Goal: Transaction & Acquisition: Download file/media

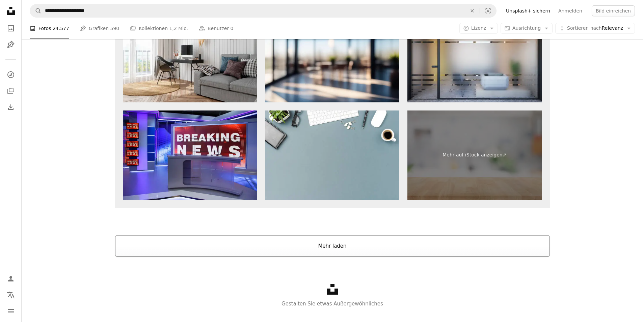
scroll to position [1009, 0]
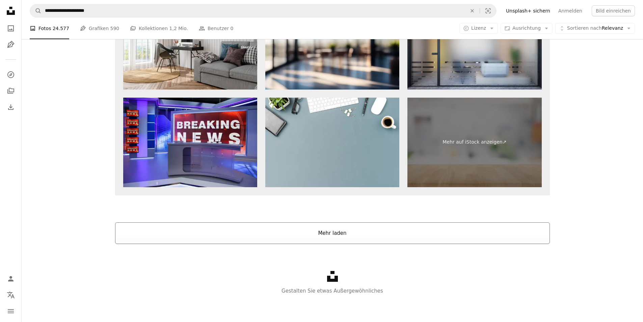
click at [343, 230] on button "Mehr laden" at bounding box center [332, 233] width 435 height 22
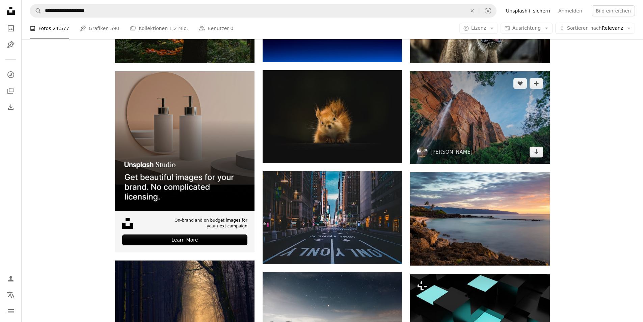
click at [470, 148] on img at bounding box center [479, 117] width 139 height 93
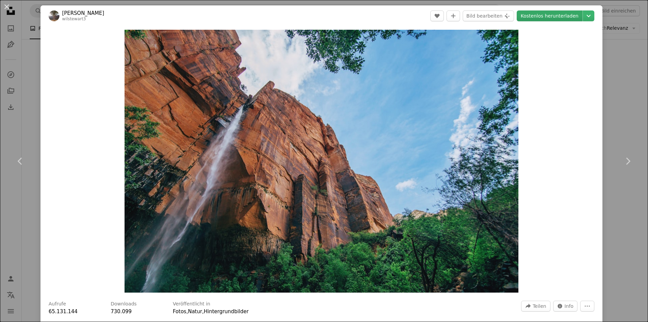
click at [560, 19] on link "Kostenlos herunterladen" at bounding box center [550, 15] width 66 height 11
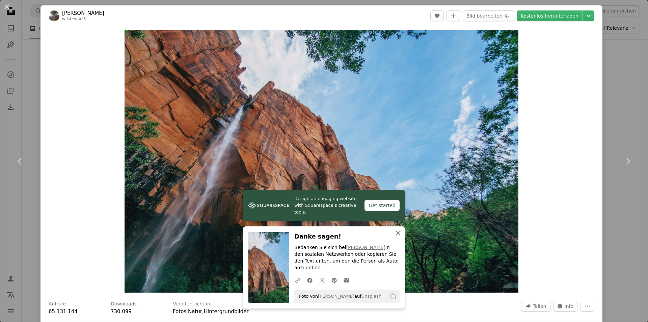
click at [394, 237] on icon "An X shape" at bounding box center [398, 233] width 8 height 8
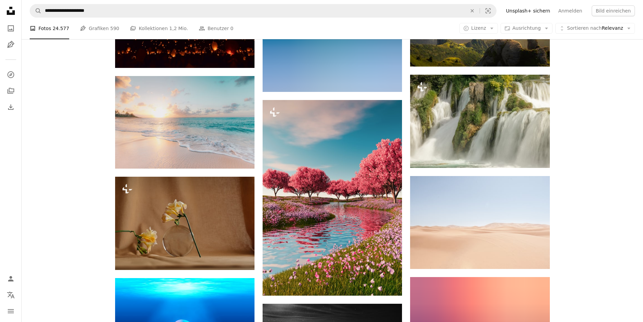
scroll to position [1415, 0]
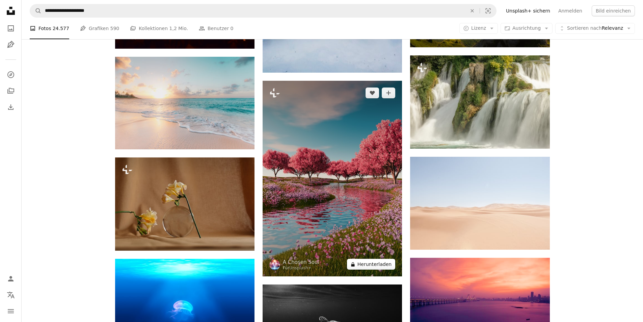
click at [365, 266] on button "A lock Herunterladen" at bounding box center [371, 264] width 48 height 11
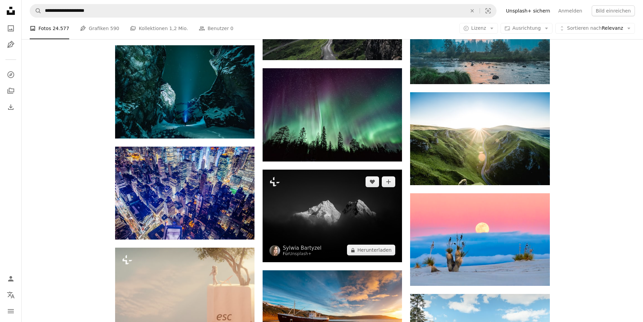
scroll to position [2793, 0]
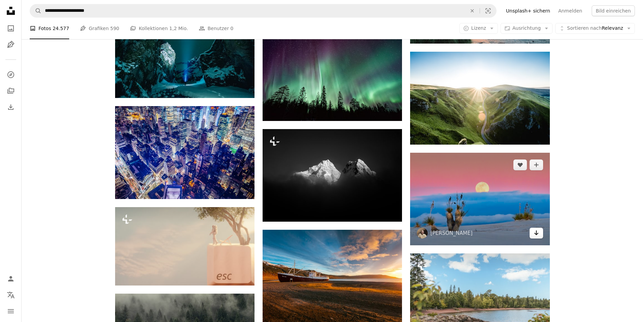
click at [536, 233] on icon "Herunterladen" at bounding box center [536, 232] width 4 height 5
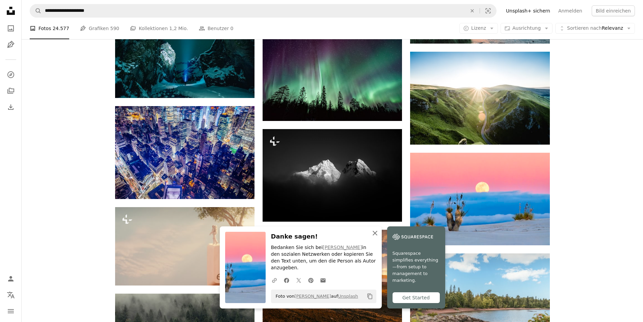
click at [377, 237] on icon "An X shape" at bounding box center [375, 233] width 8 height 8
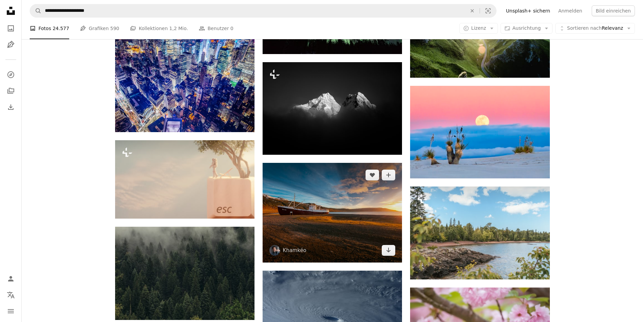
scroll to position [2874, 0]
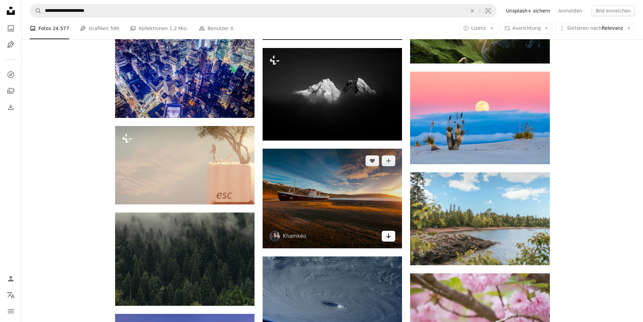
click at [387, 237] on icon "Herunterladen" at bounding box center [389, 235] width 4 height 5
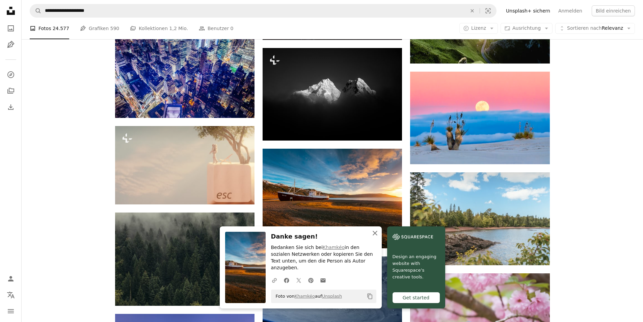
click at [379, 237] on icon "An X shape" at bounding box center [375, 233] width 8 height 8
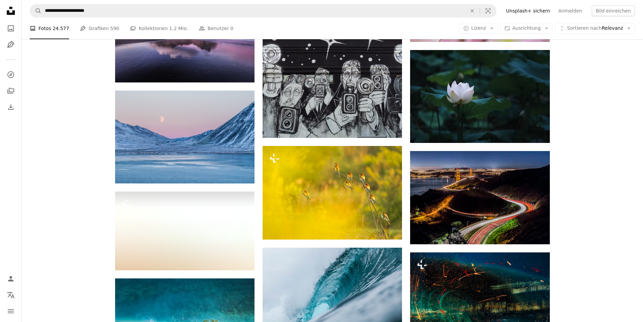
scroll to position [3238, 0]
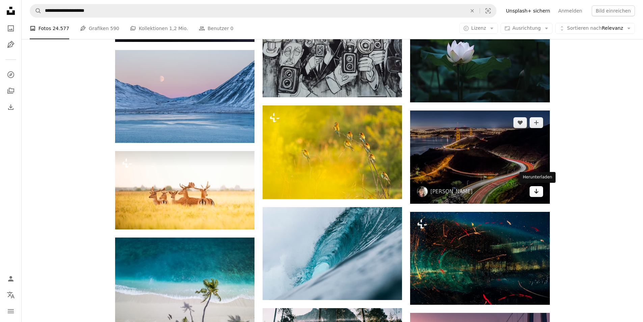
click at [535, 192] on icon "Arrow pointing down" at bounding box center [536, 191] width 5 height 8
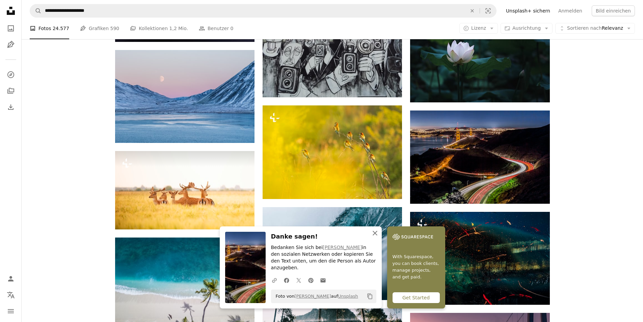
click at [376, 237] on icon "An X shape" at bounding box center [375, 233] width 8 height 8
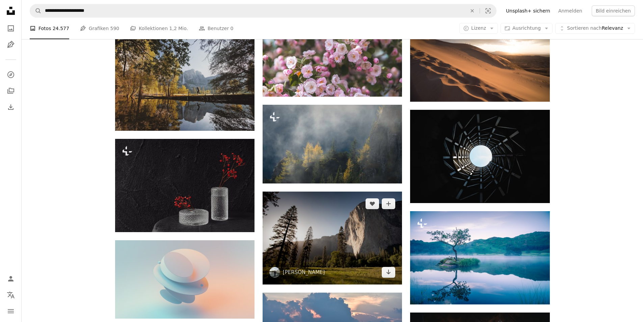
scroll to position [3684, 0]
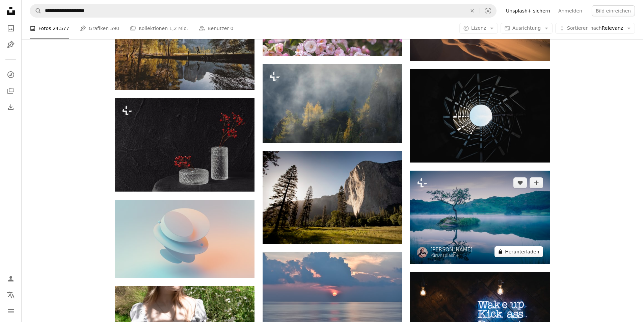
click at [510, 254] on button "A lock Herunterladen" at bounding box center [519, 251] width 48 height 11
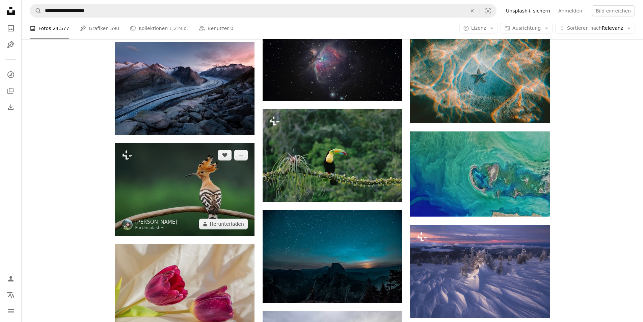
scroll to position [4049, 0]
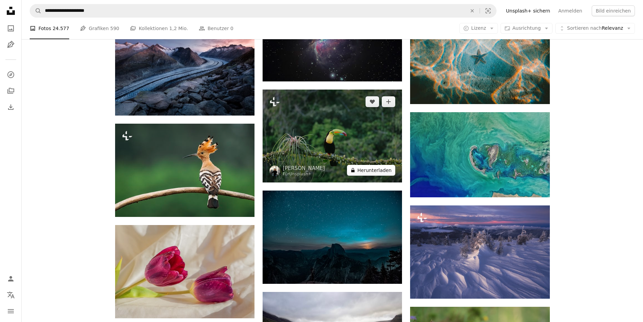
click at [366, 170] on button "A lock Herunterladen" at bounding box center [371, 170] width 48 height 11
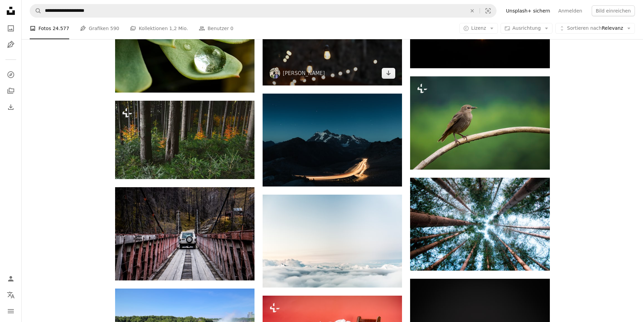
scroll to position [7453, 0]
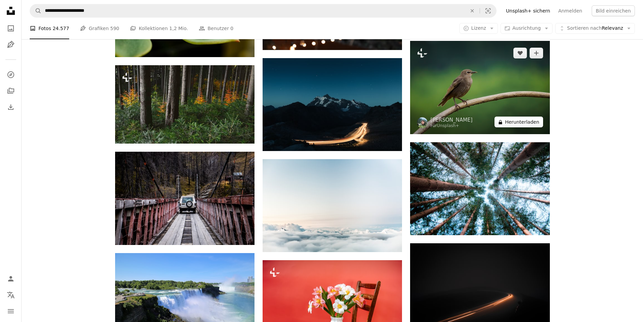
click at [530, 123] on button "A lock Herunterladen" at bounding box center [519, 122] width 48 height 11
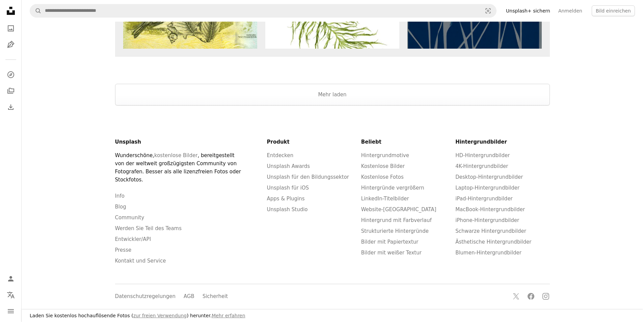
scroll to position [1625, 0]
